Goal: Task Accomplishment & Management: Manage account settings

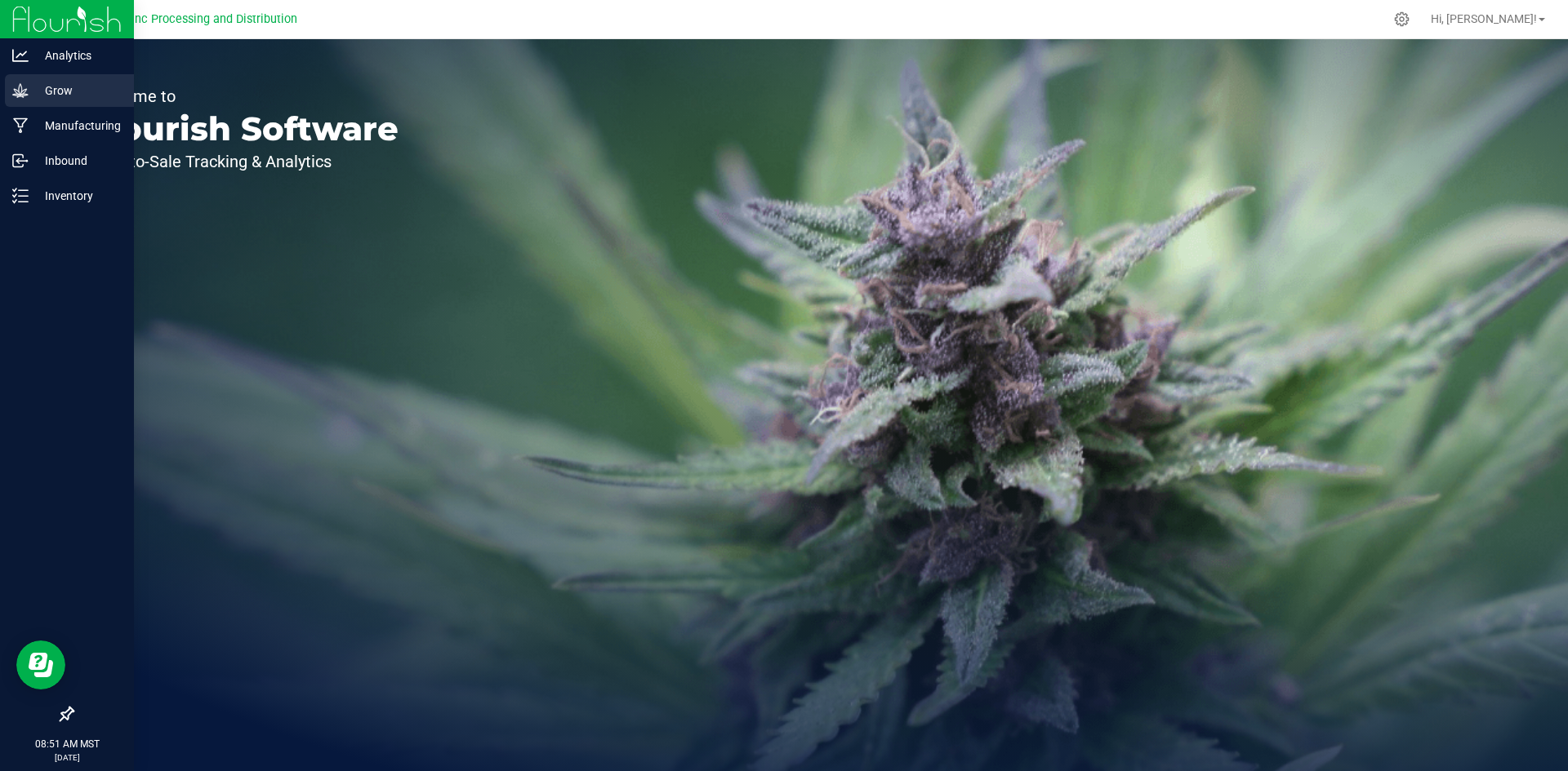
click at [23, 98] on icon at bounding box center [21, 90] width 16 height 16
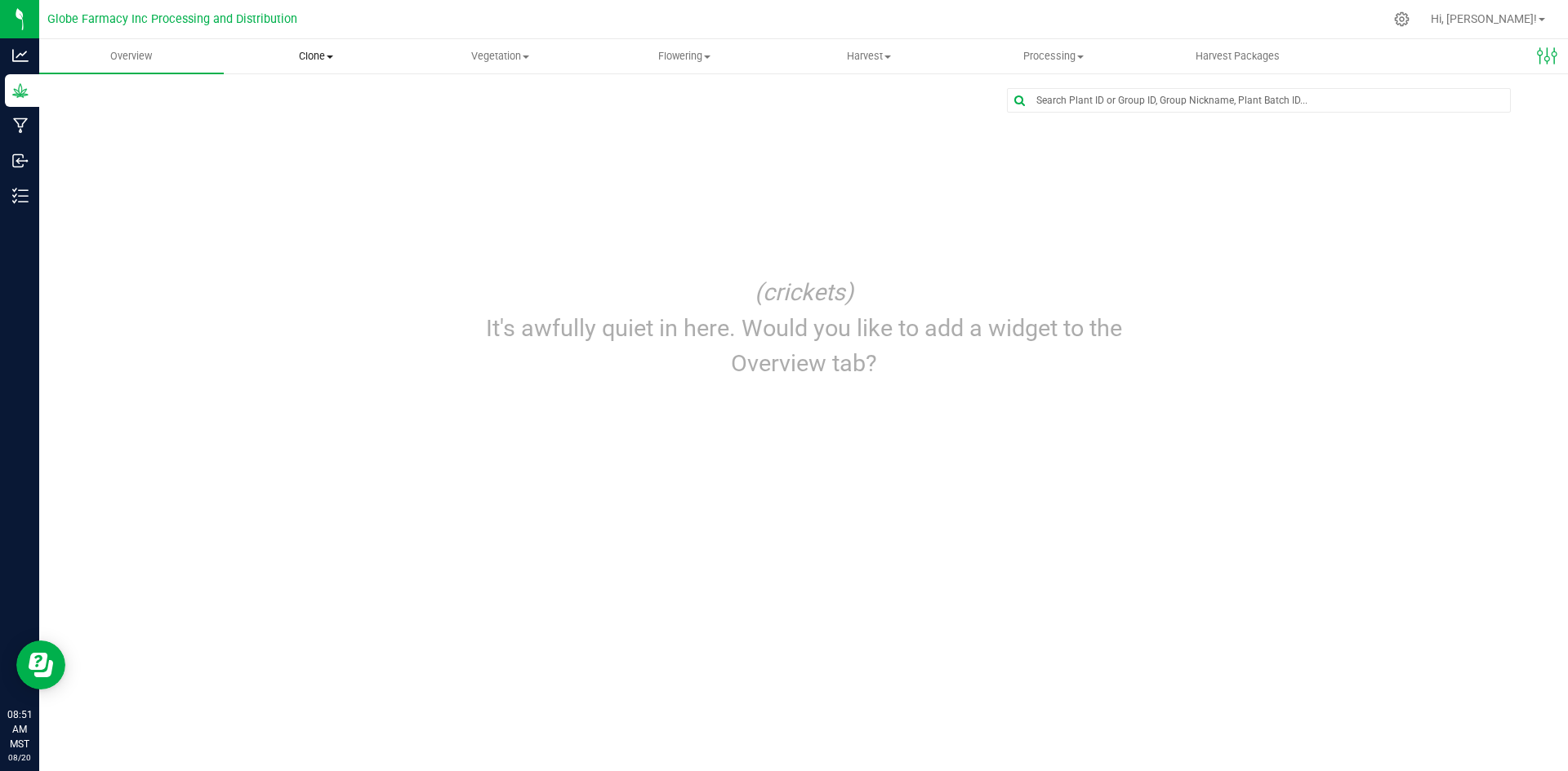
click at [320, 65] on uib-tab-heading "Clone Create plants Cloning groups Cloning plants Apply to plants" at bounding box center [315, 57] width 183 height 33
click at [322, 117] on span "Cloning groups" at bounding box center [285, 117] width 123 height 14
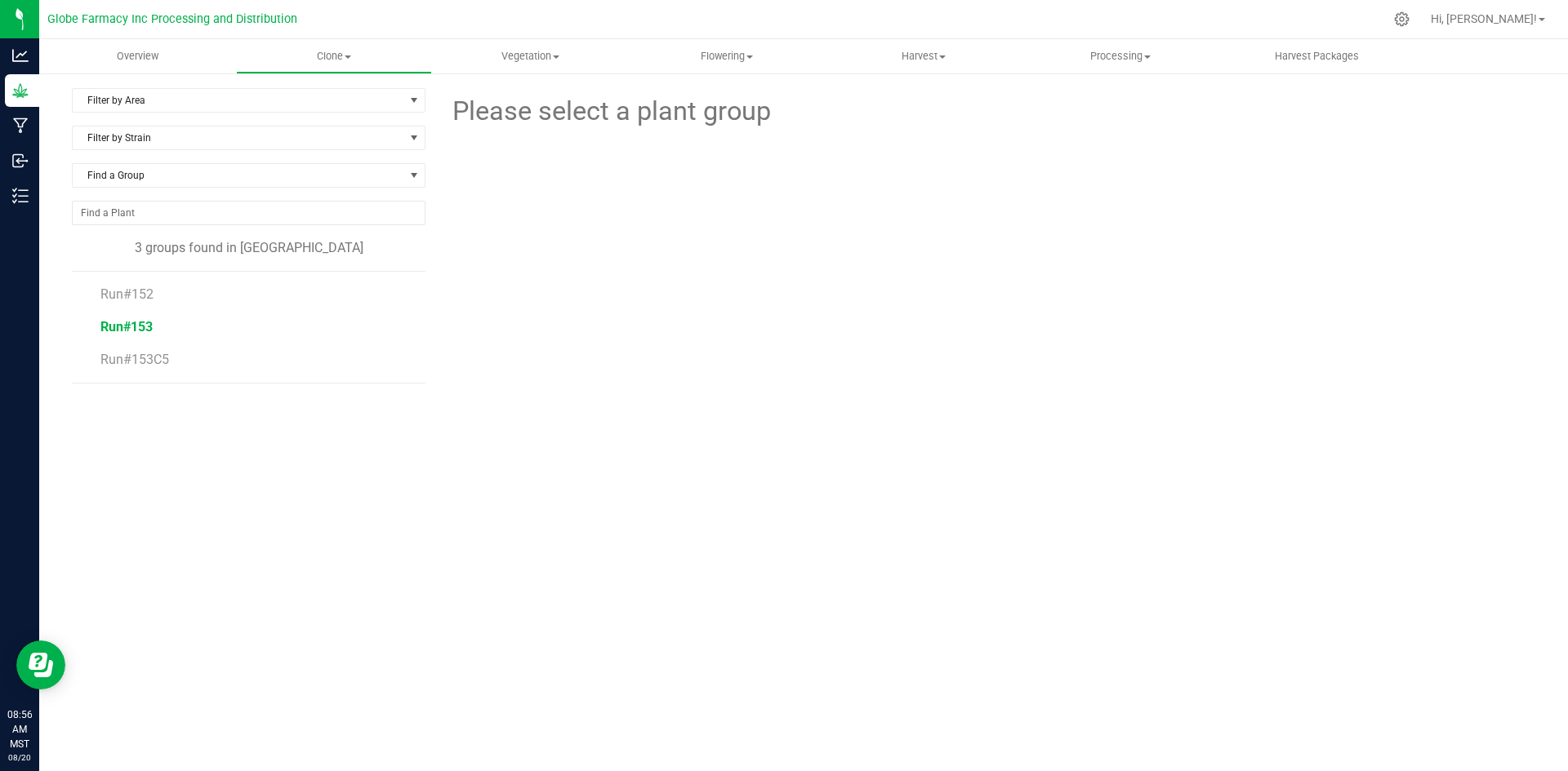
click at [127, 320] on span "Run#153" at bounding box center [126, 327] width 53 height 16
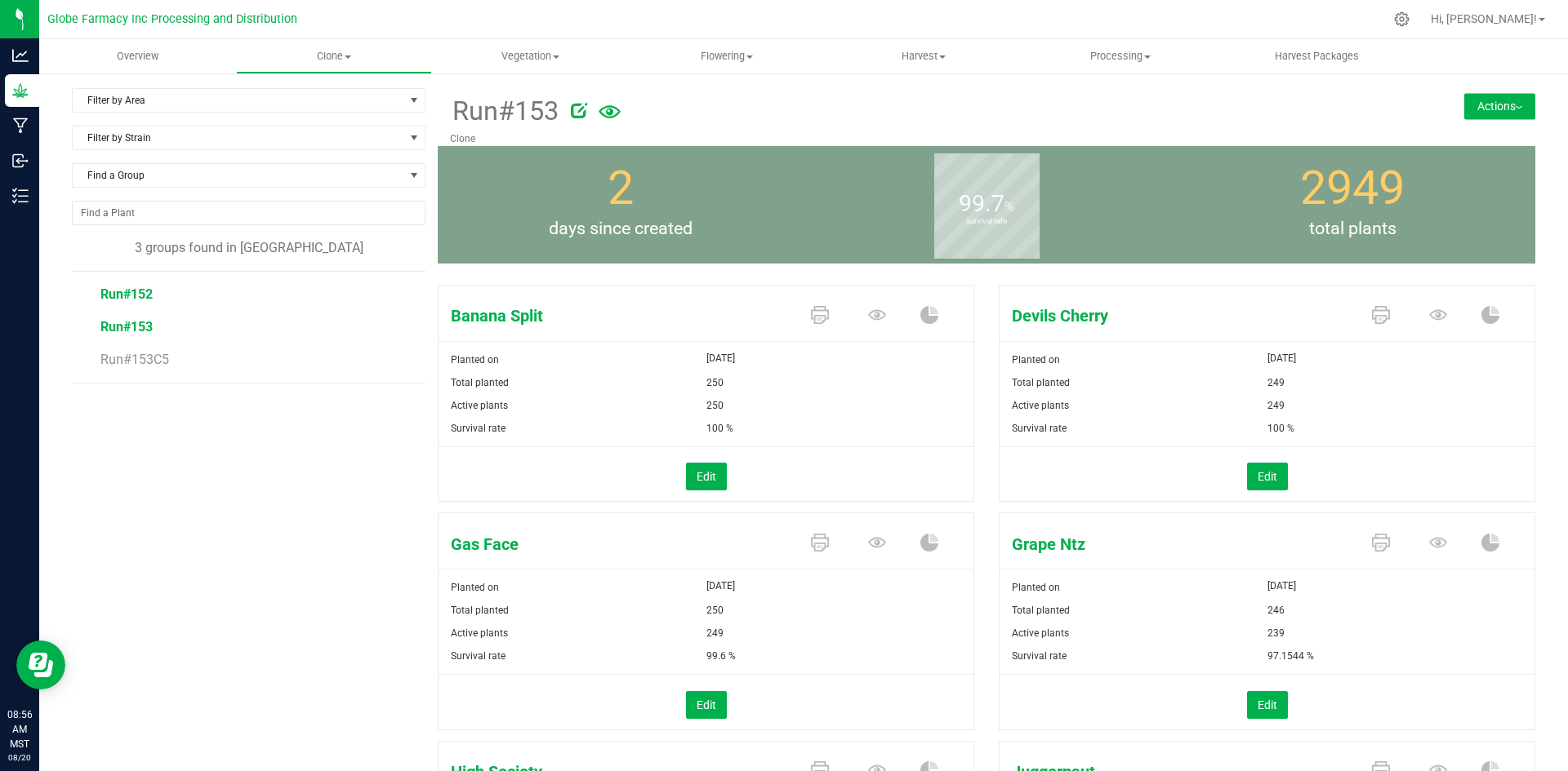
click at [128, 292] on span "Run#152" at bounding box center [126, 294] width 53 height 16
click at [127, 322] on span "Run#153" at bounding box center [126, 327] width 53 height 16
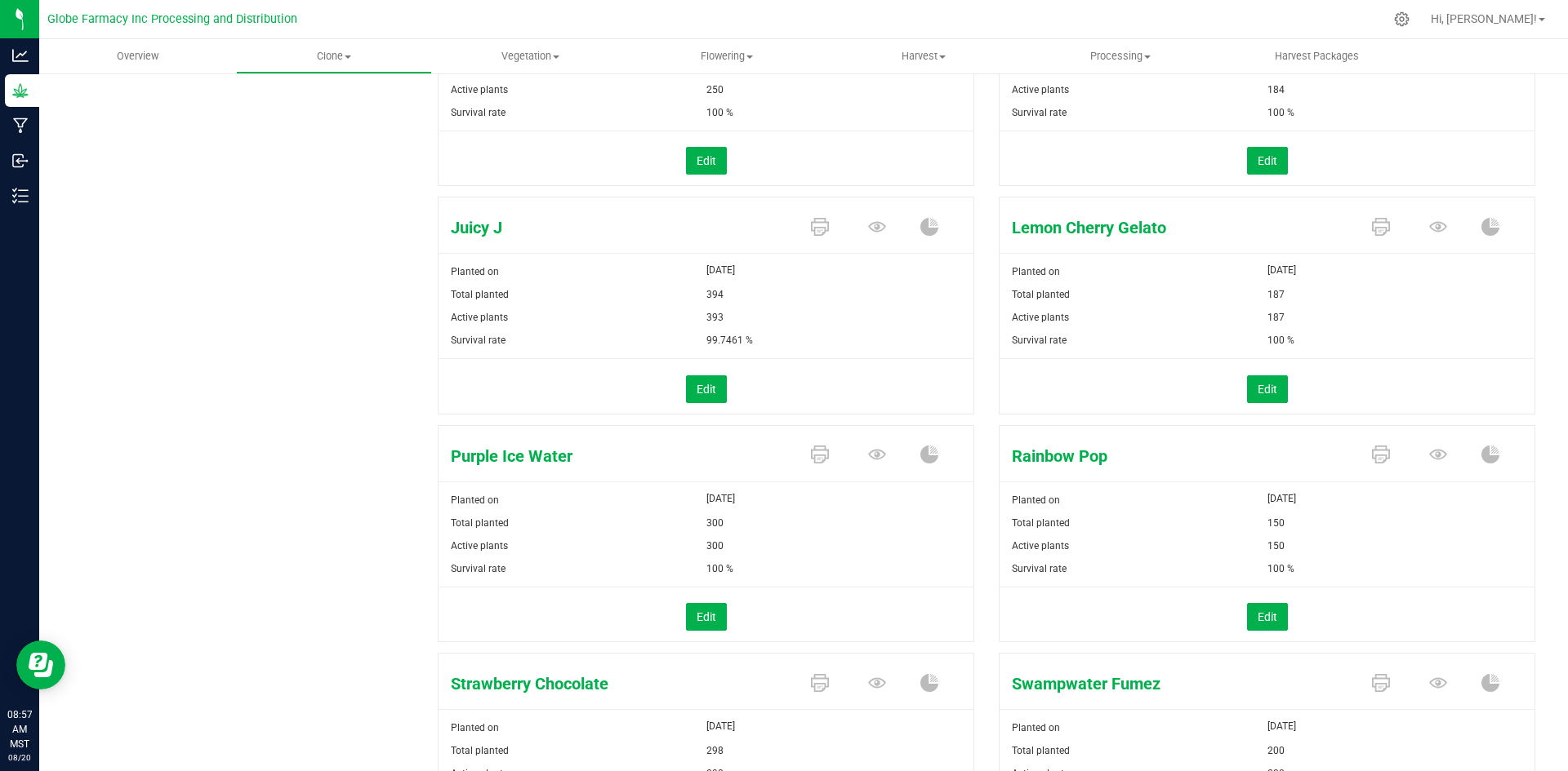
scroll to position [816, 0]
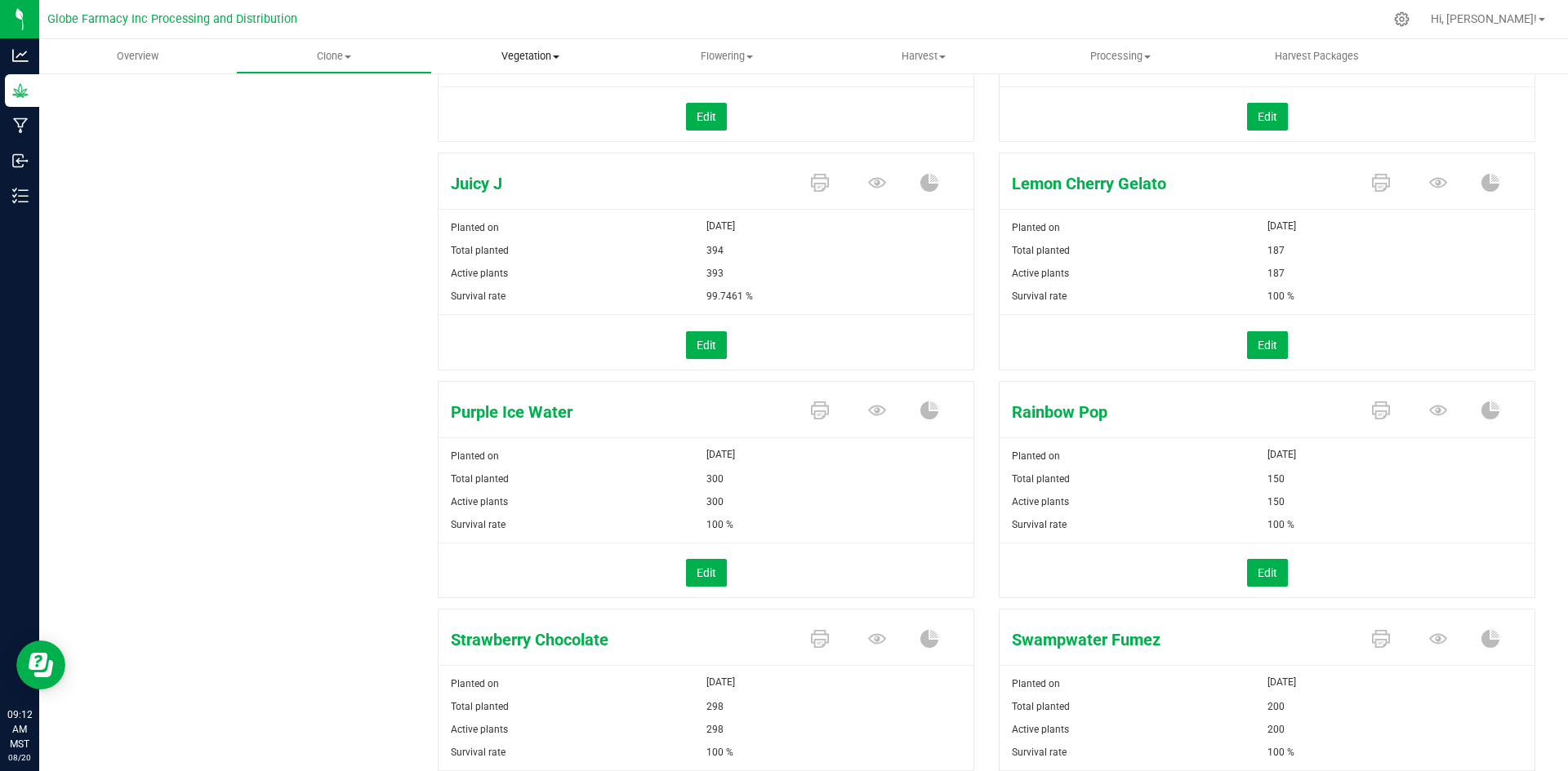
click at [538, 57] on span "Vegetation" at bounding box center [531, 57] width 195 height 15
click at [522, 146] on li "Mother groups" at bounding box center [531, 138] width 197 height 20
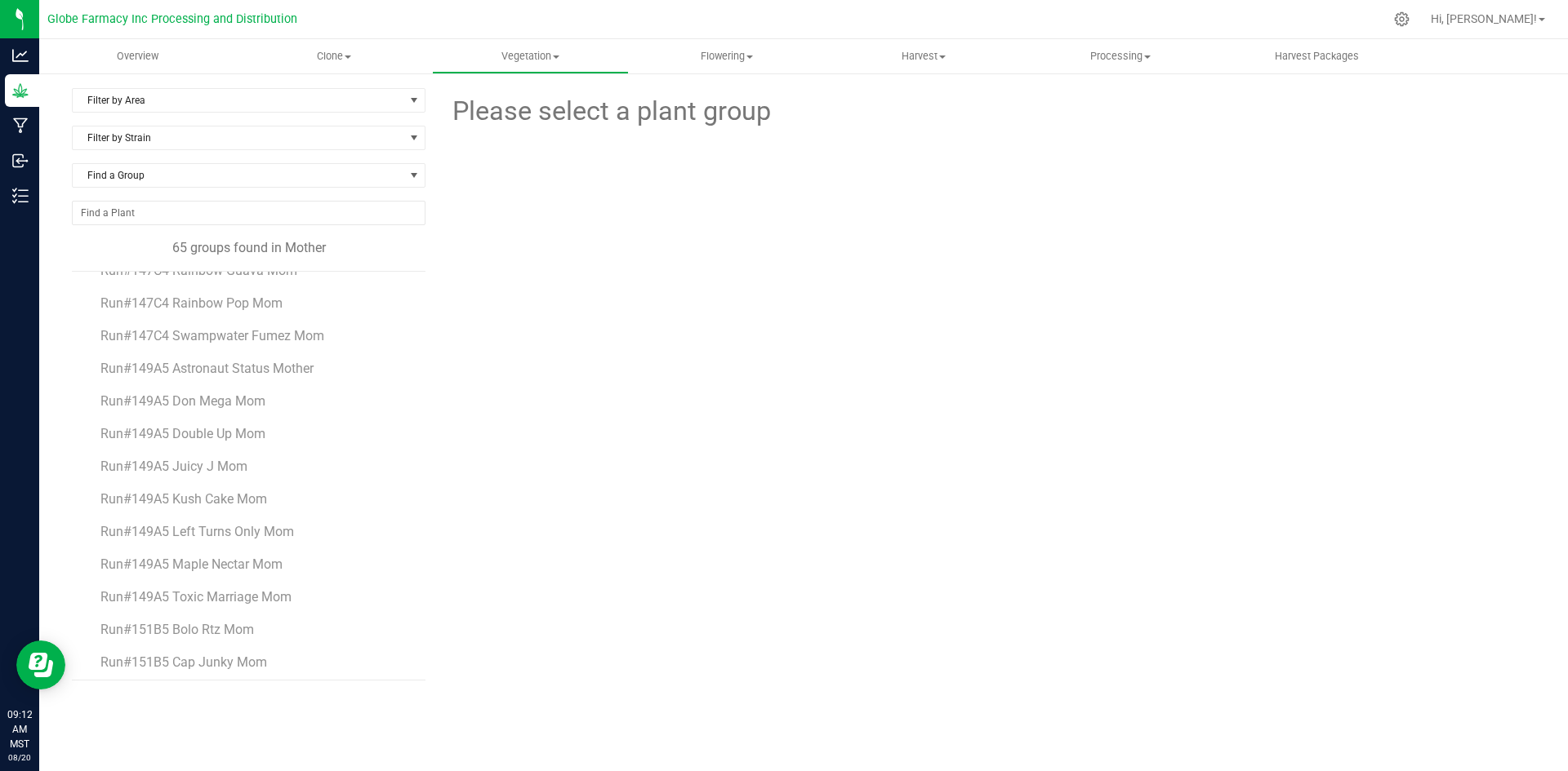
scroll to position [1728, 0]
click at [326, 51] on span "Clone" at bounding box center [334, 57] width 195 height 15
click at [319, 126] on li "Cloning groups" at bounding box center [334, 118] width 197 height 20
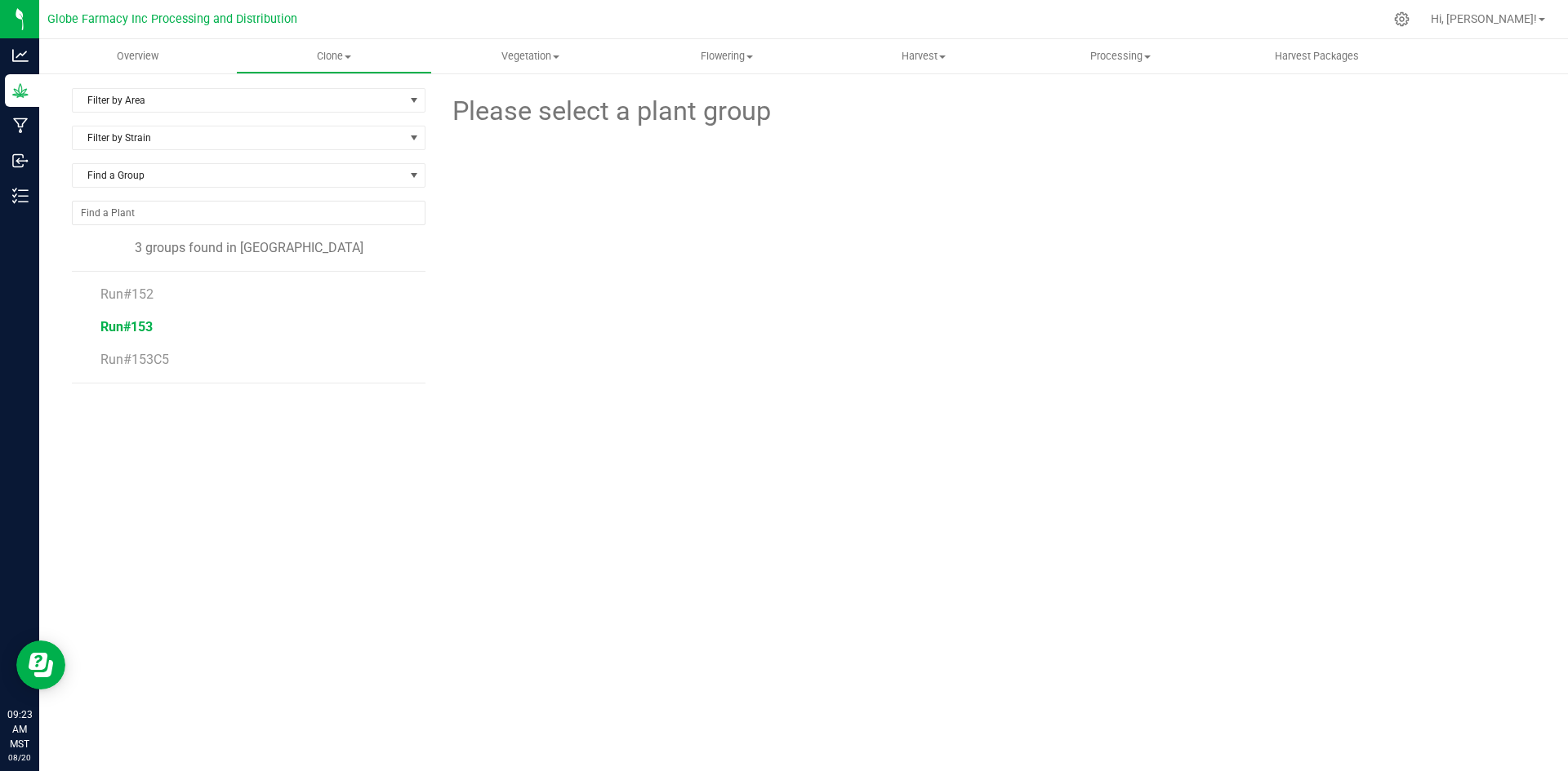
click at [134, 327] on span "Run#153" at bounding box center [126, 327] width 53 height 16
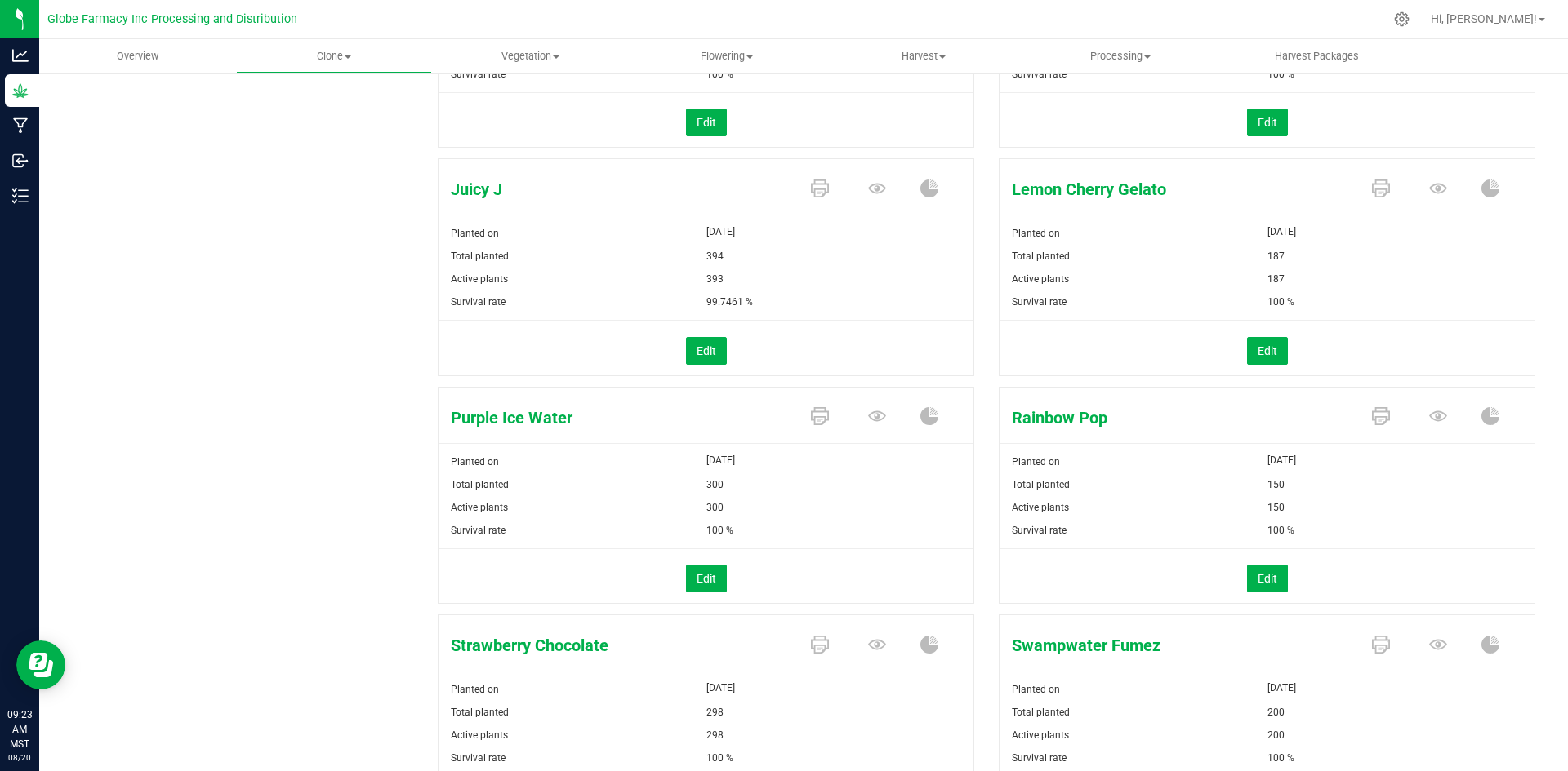
scroll to position [816, 0]
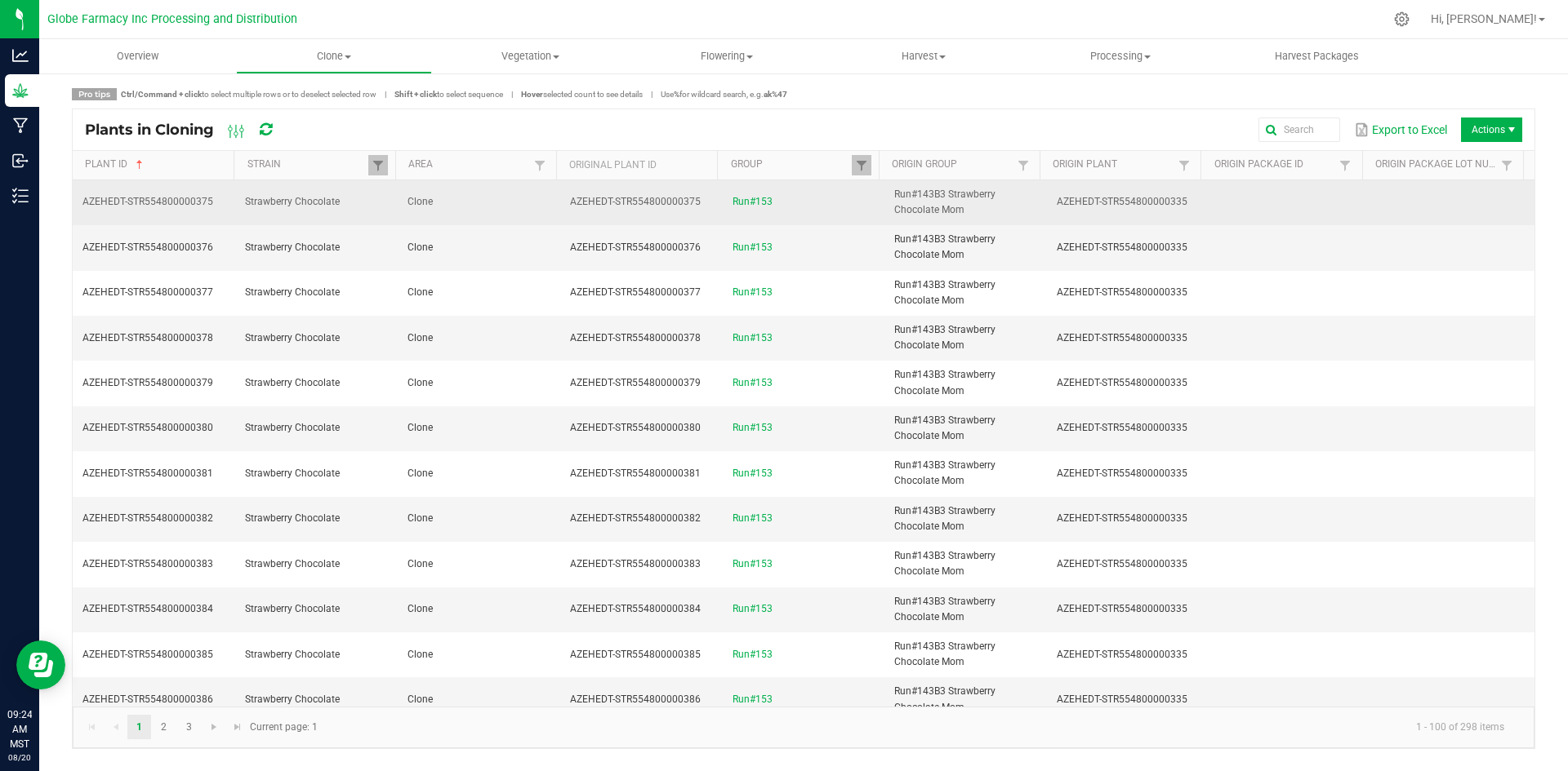
click at [485, 204] on td "Clone" at bounding box center [479, 203] width 163 height 45
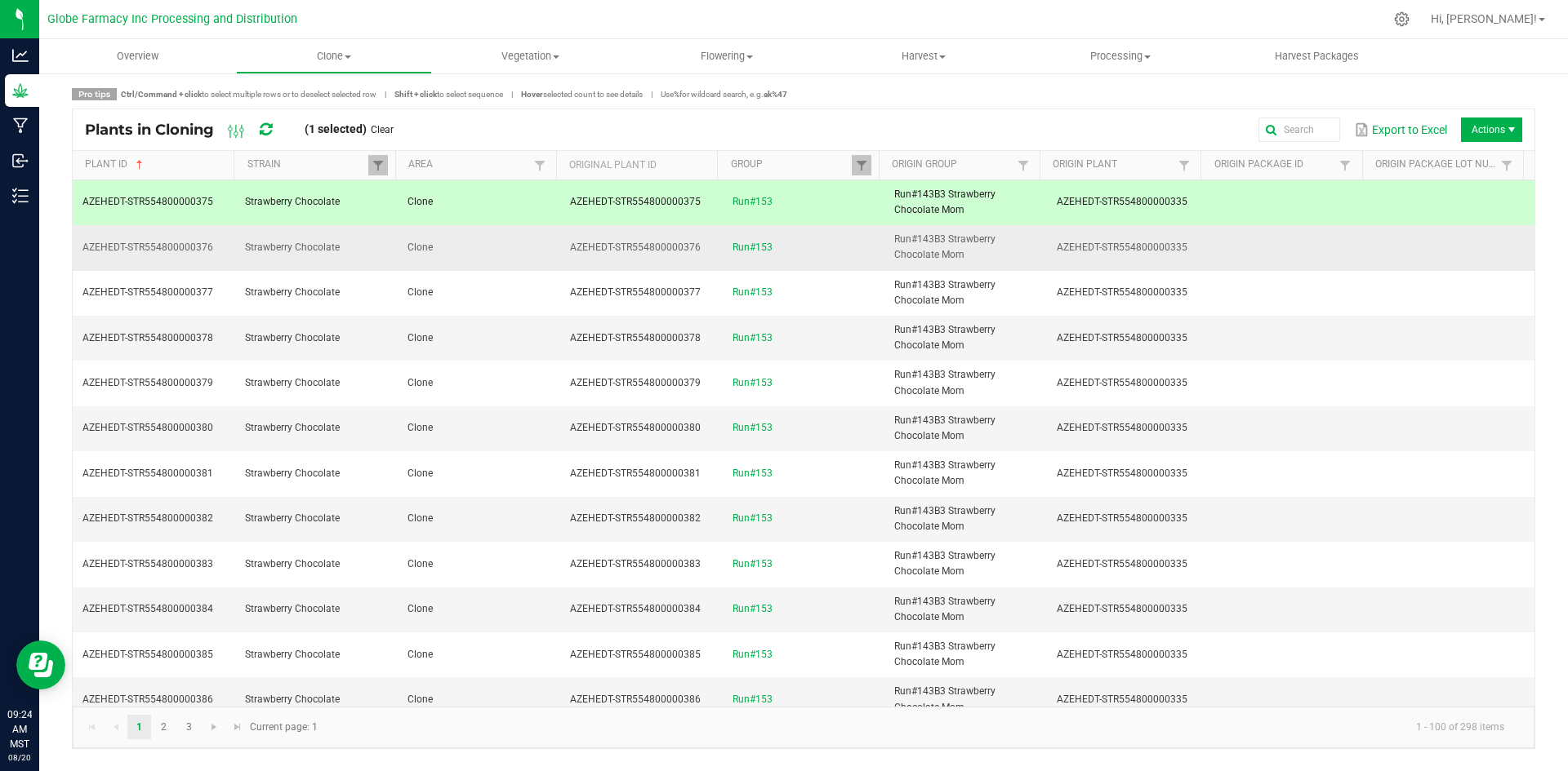
click at [484, 236] on td "Clone" at bounding box center [479, 247] width 163 height 45
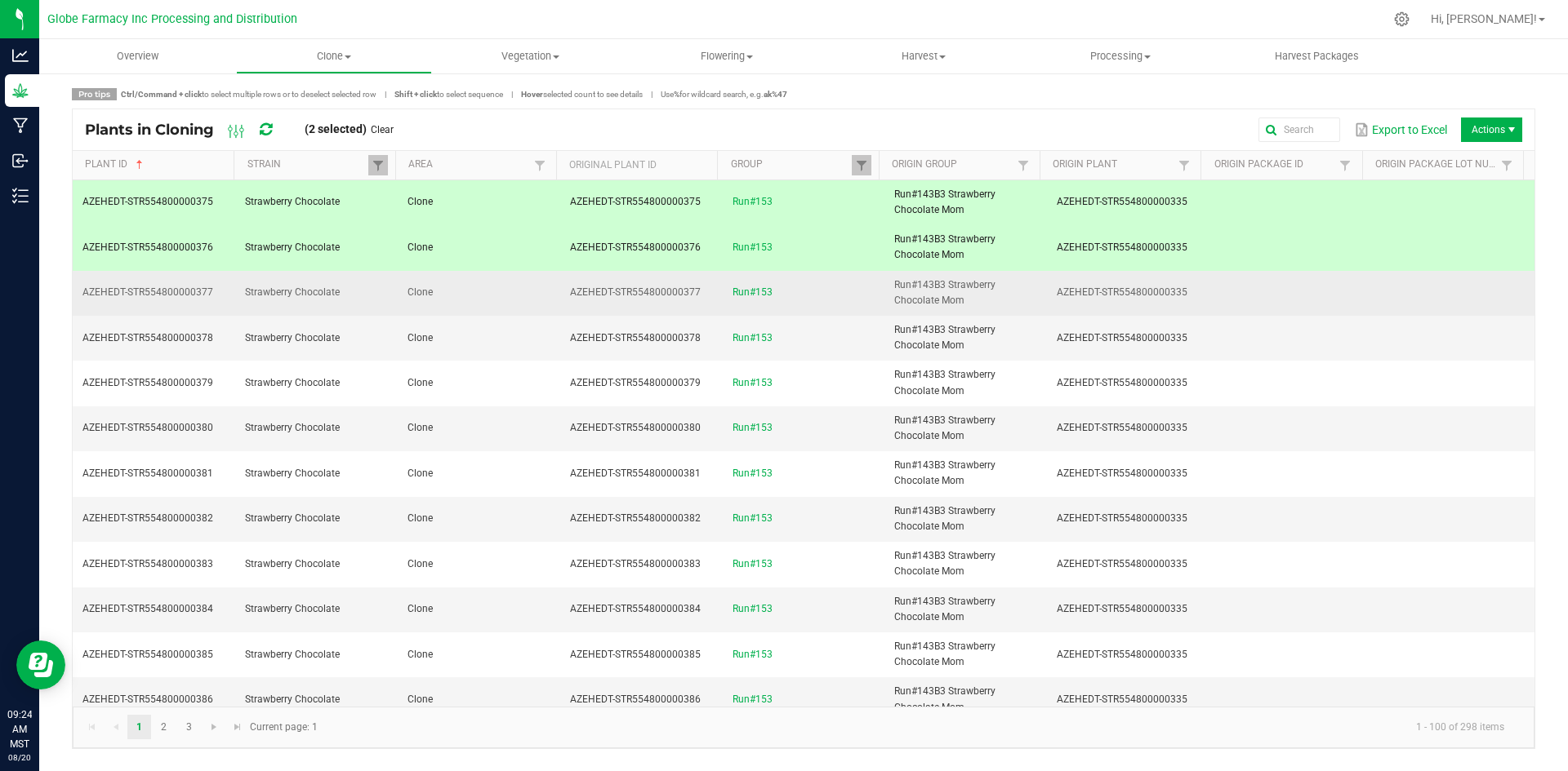
click at [486, 276] on td "Clone" at bounding box center [479, 293] width 163 height 45
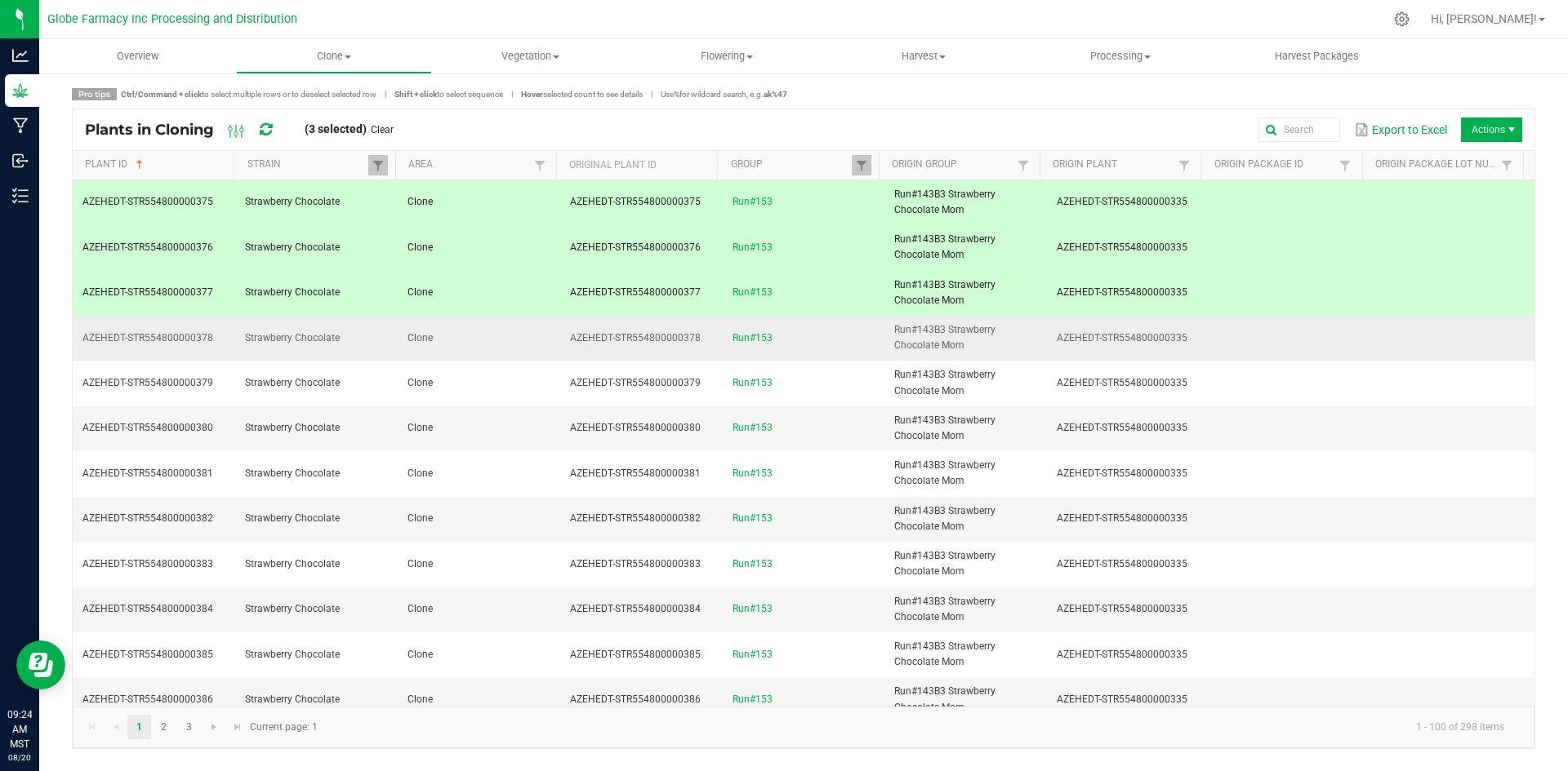
click at [475, 342] on td "Clone" at bounding box center [479, 338] width 163 height 45
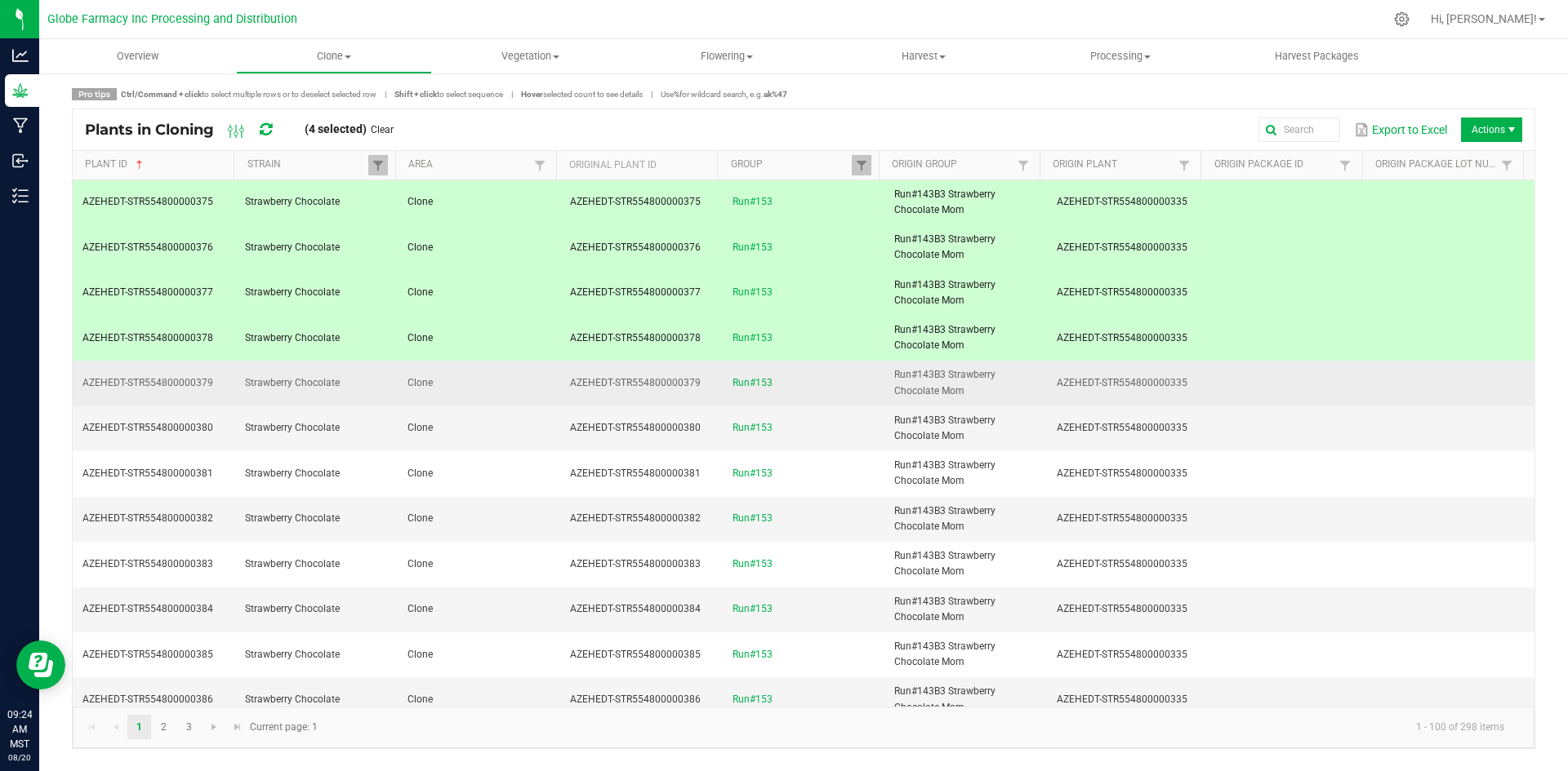
click at [473, 376] on td "Clone" at bounding box center [479, 383] width 163 height 45
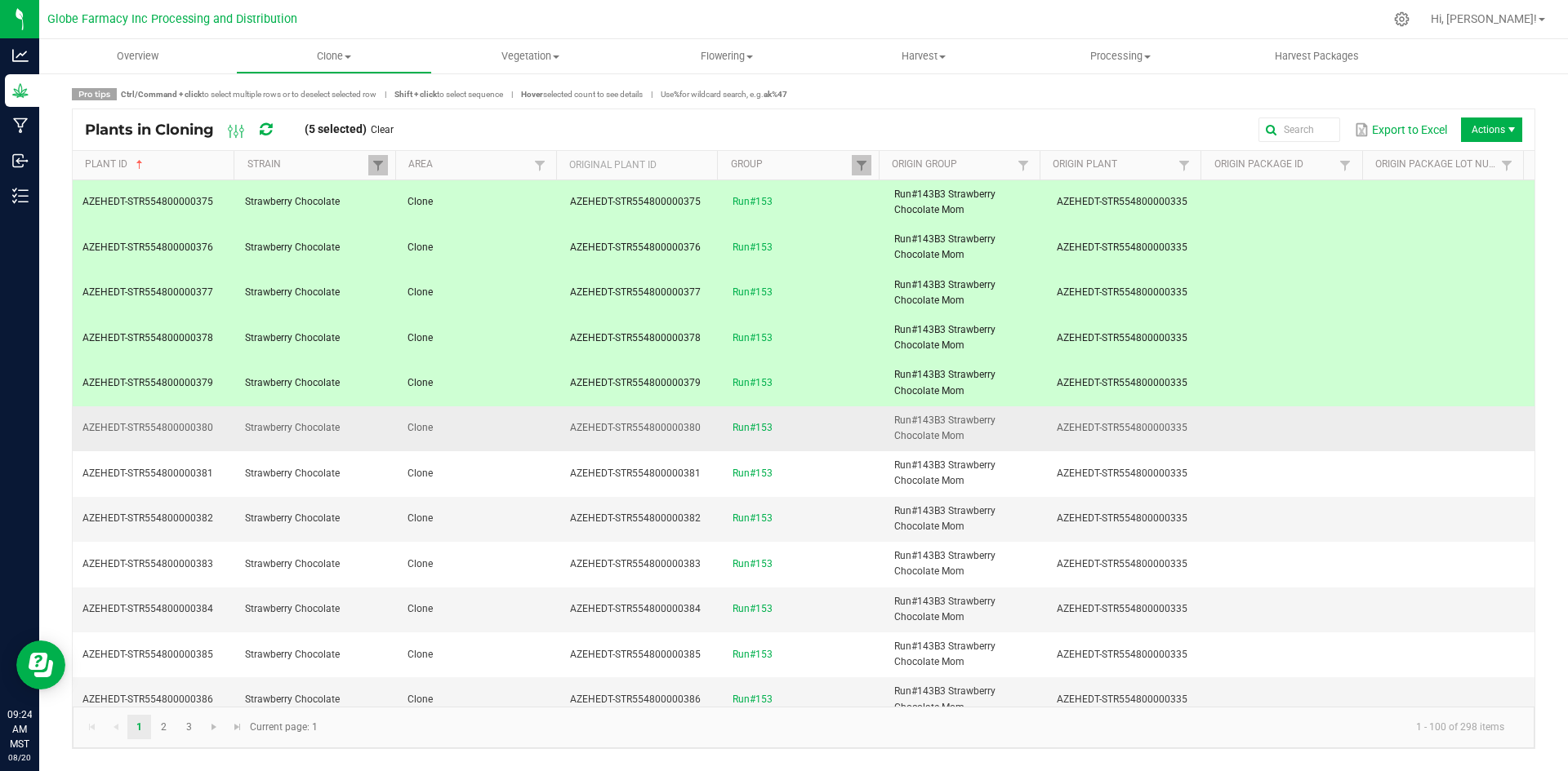
click at [474, 434] on td "Clone" at bounding box center [479, 429] width 163 height 45
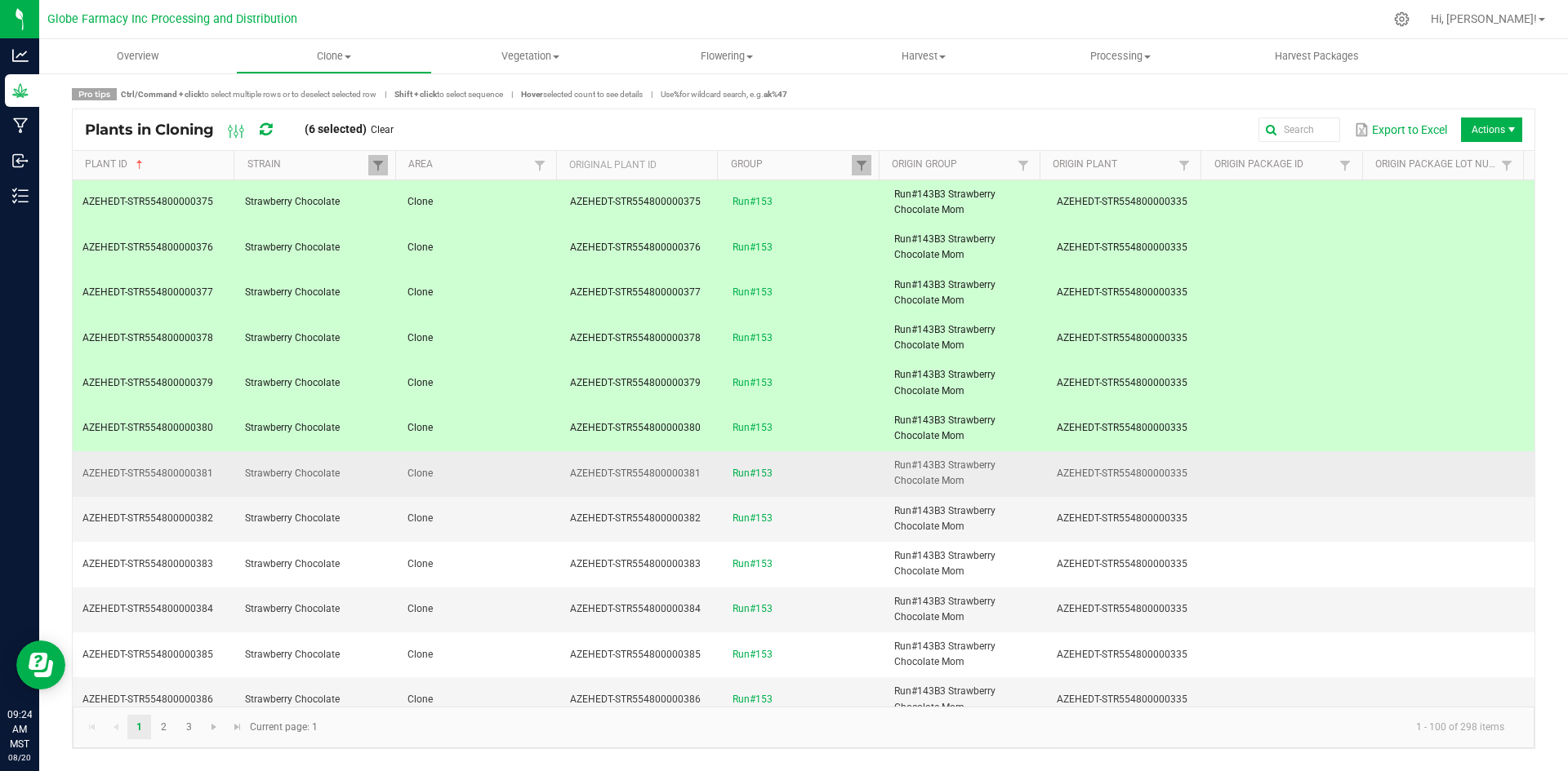
click at [472, 472] on td "Clone" at bounding box center [479, 474] width 163 height 45
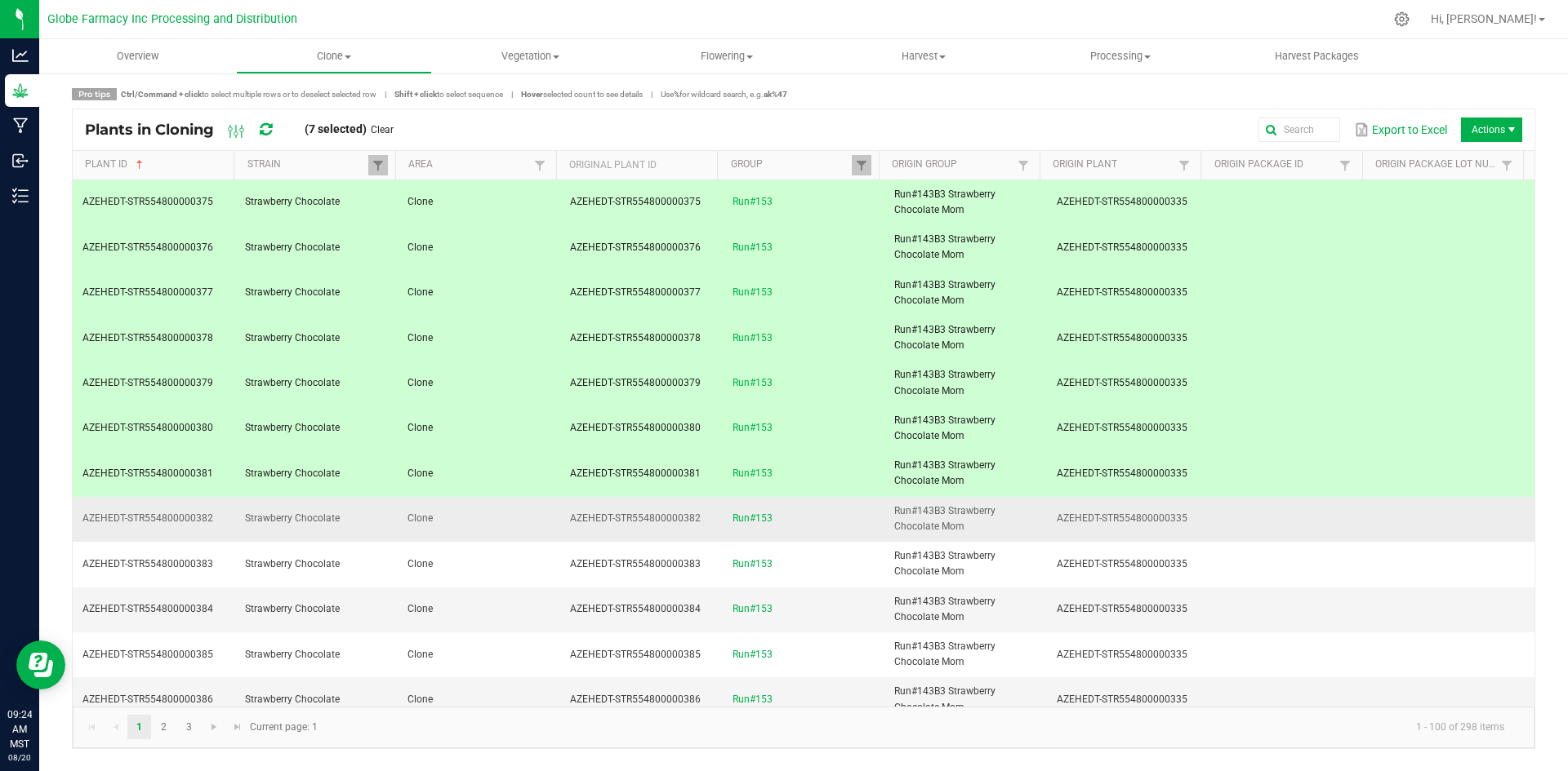
click at [486, 504] on td "Clone" at bounding box center [479, 519] width 163 height 45
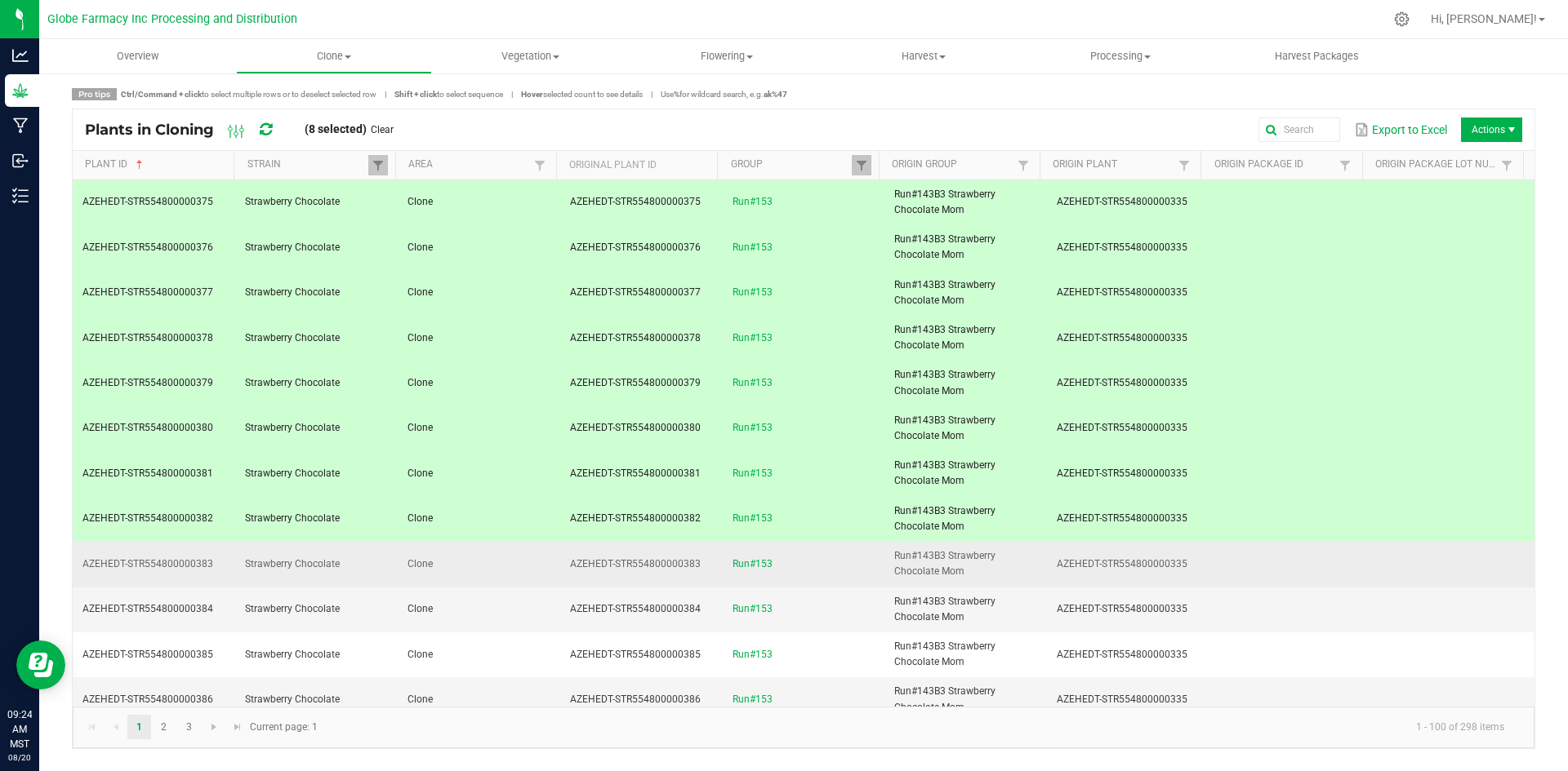
click at [514, 548] on td "Clone" at bounding box center [479, 564] width 163 height 45
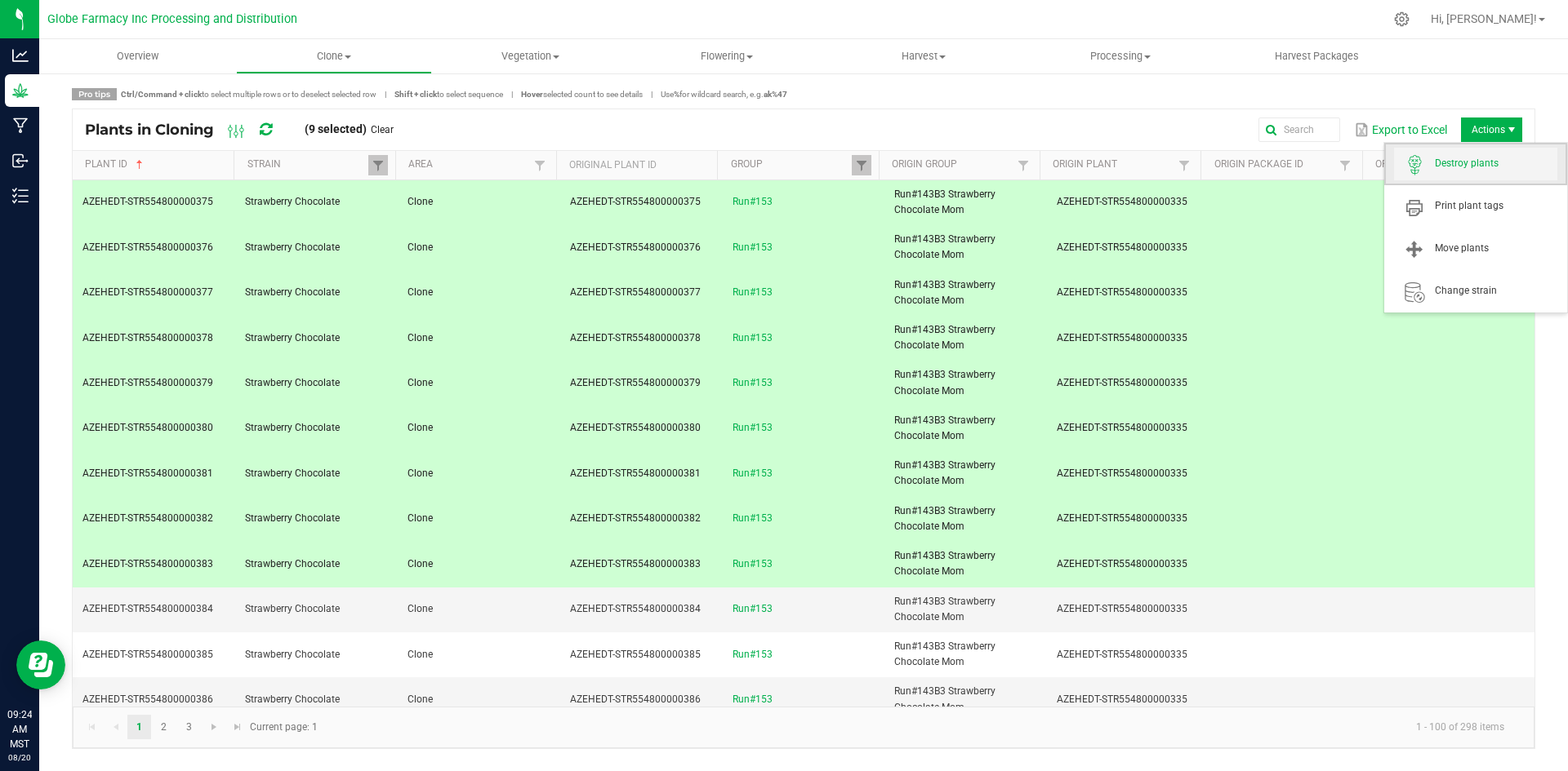
click at [1474, 160] on span "Destroy plants" at bounding box center [1496, 163] width 122 height 14
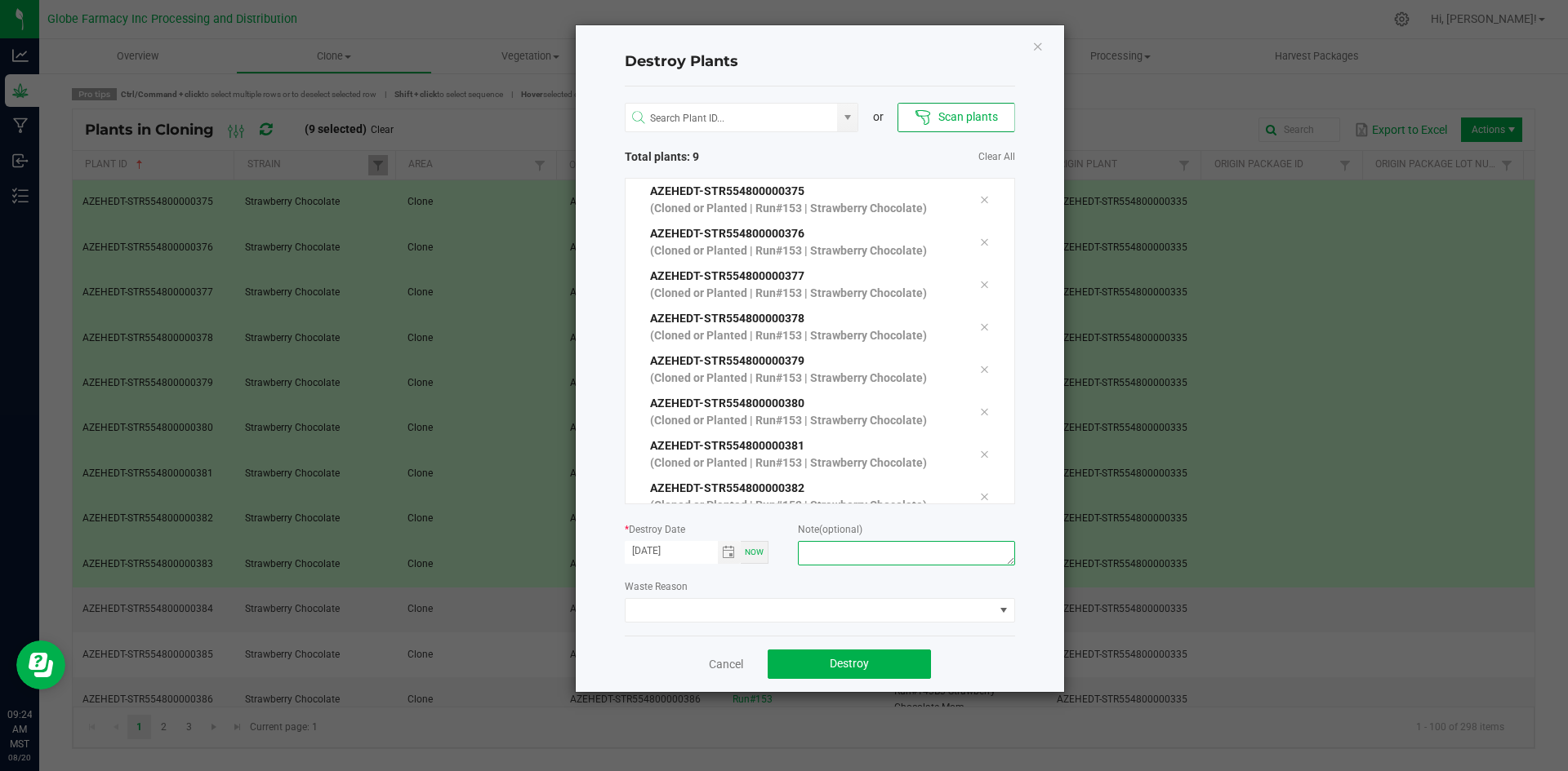
click at [846, 546] on textarea at bounding box center [905, 553] width 216 height 25
type textarea "[MEDICAL_DATA] coffee/trash"
click at [871, 655] on button "Destroy" at bounding box center [848, 664] width 163 height 30
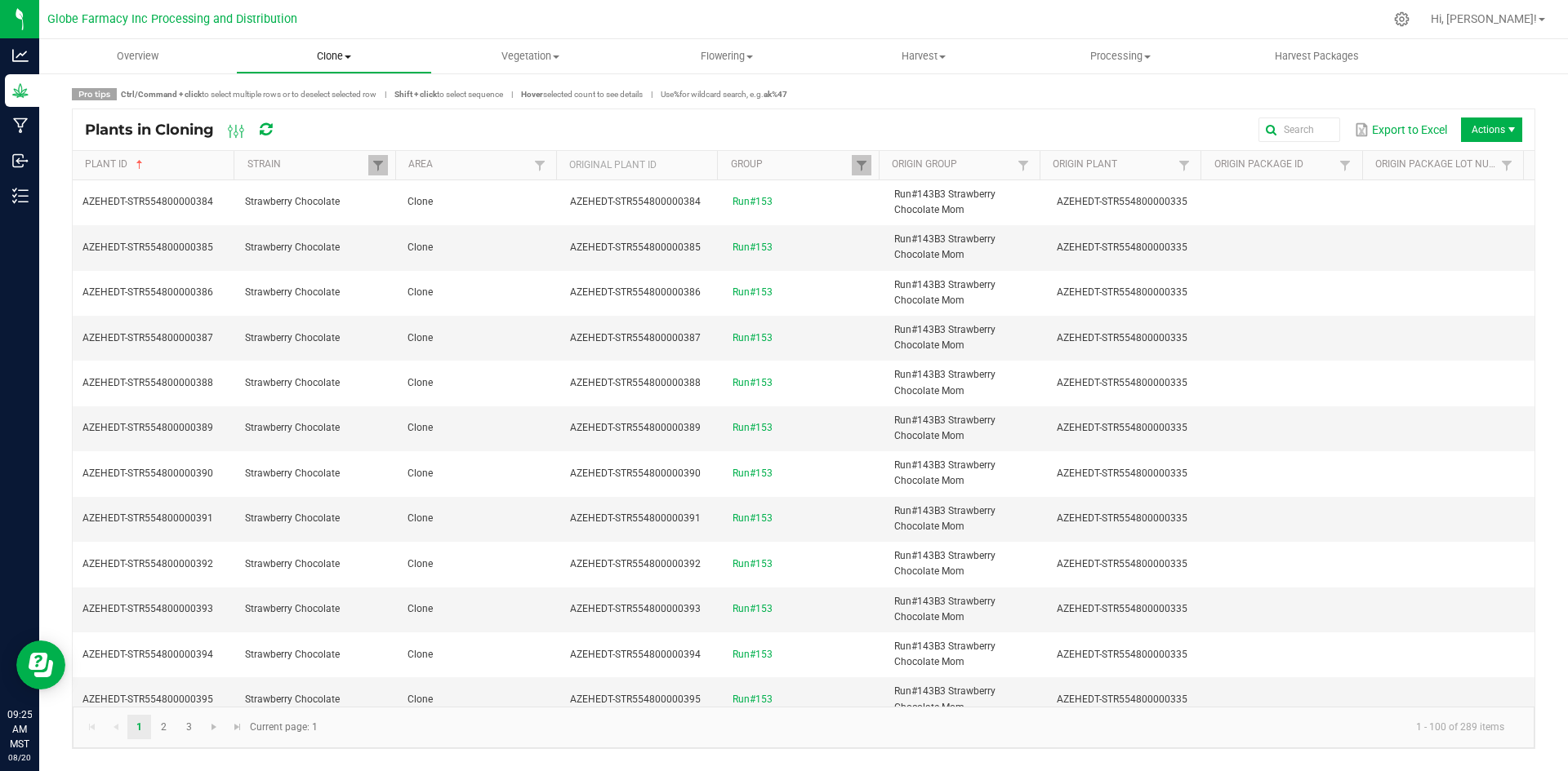
click at [328, 64] on uib-tab-heading "Clone Create plants Cloning groups Cloning plants Apply to plants" at bounding box center [334, 57] width 195 height 33
click at [323, 112] on span "Cloning groups" at bounding box center [297, 117] width 123 height 14
